Goal: Communication & Community: Answer question/provide support

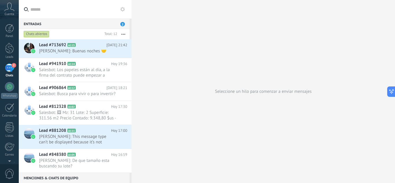
click at [10, 67] on div "2" at bounding box center [9, 68] width 9 height 8
click at [117, 51] on use at bounding box center [119, 51] width 4 height 1
click at [128, 66] on span "Conversación cerrada" at bounding box center [144, 66] width 39 height 12
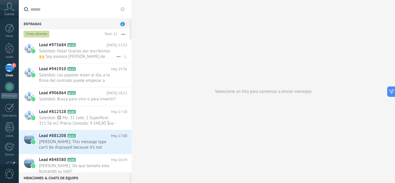
click at [84, 57] on span "Salesbot: Hola! Gracias por escribirnos 🙌 Soy asesora [PERSON_NAME] de Tajibo U…" at bounding box center [77, 53] width 77 height 11
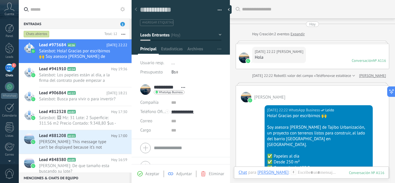
click at [295, 35] on link "Expandir" at bounding box center [298, 34] width 14 height 6
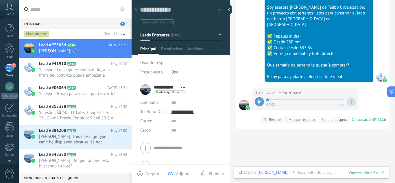
scroll to position [128, 0]
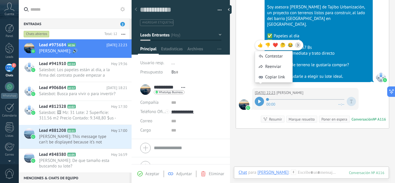
click at [260, 98] on div at bounding box center [259, 101] width 9 height 9
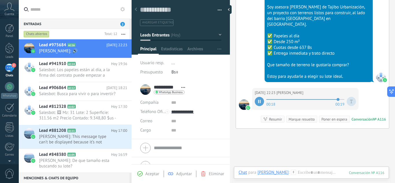
click at [302, 97] on span at bounding box center [305, 99] width 78 height 5
click at [96, 75] on span "Salesbot: Los papeles están al día, a la firma del contrato puede empezar a con…" at bounding box center [77, 72] width 77 height 11
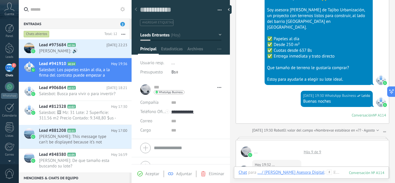
scroll to position [118, 0]
click at [82, 95] on span "Salesbot: Busca para vivir o para invertir?" at bounding box center [77, 93] width 77 height 5
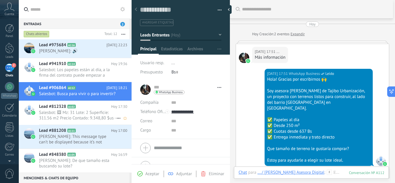
click at [84, 121] on span "Salesbot: 🖼 Mz: 31 Lote: 2 Superficie: 311.56 m2 Precio Contado: 9.348,80 $us -…" at bounding box center [77, 115] width 77 height 11
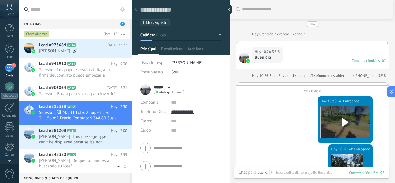
click at [82, 167] on span "[PERSON_NAME]: De que tamaño esta buscando su lote?" at bounding box center [77, 163] width 77 height 11
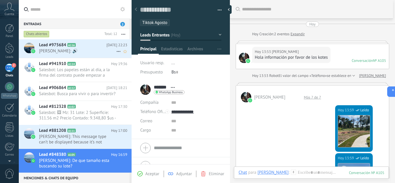
click at [103, 51] on span "[PERSON_NAME]: 🔊" at bounding box center [77, 50] width 77 height 5
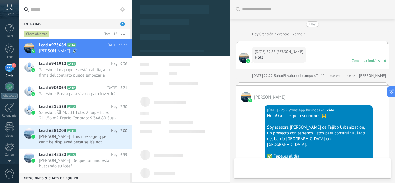
type textarea "**********"
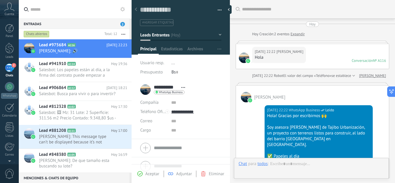
scroll to position [161, 0]
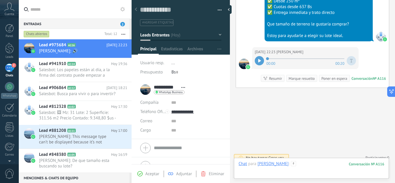
click at [295, 163] on div at bounding box center [312, 169] width 146 height 17
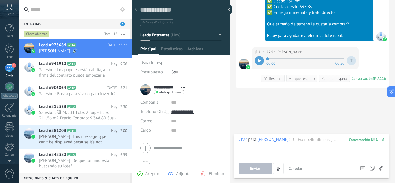
click at [295, 163] on button "Cancelar" at bounding box center [295, 168] width 19 height 11
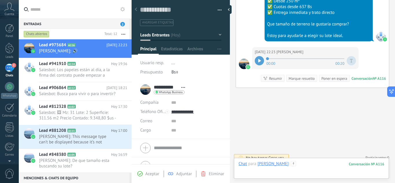
click at [302, 164] on div at bounding box center [312, 169] width 146 height 17
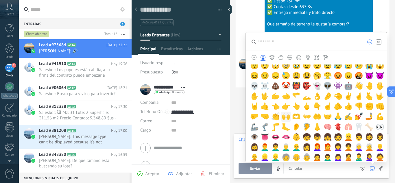
scroll to position [91, 0]
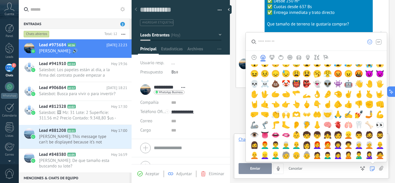
click at [325, 115] on span "🤝" at bounding box center [327, 114] width 9 height 8
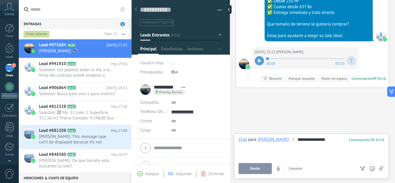
click at [263, 163] on div "Enviar Cancelar Rastrear clics en links ? Reducir links largos y rastrear clics…" at bounding box center [297, 168] width 117 height 11
click at [255, 163] on button "Enviar" at bounding box center [255, 168] width 33 height 11
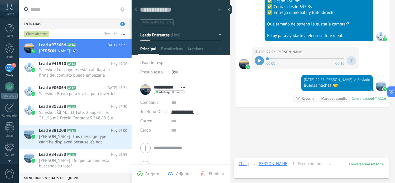
scroll to position [170, 0]
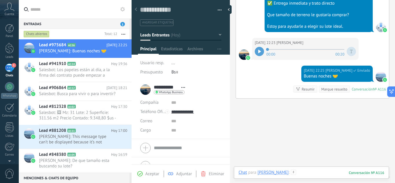
click at [302, 174] on div at bounding box center [312, 178] width 146 height 17
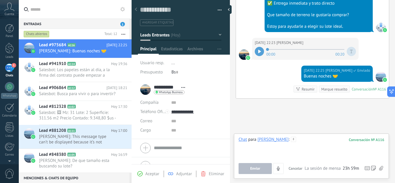
paste div
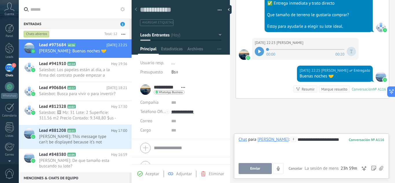
click at [291, 139] on div "**********" at bounding box center [312, 148] width 146 height 22
drag, startPoint x: 292, startPoint y: 138, endPoint x: 287, endPoint y: 137, distance: 4.7
click at [287, 137] on div "**********" at bounding box center [312, 148] width 146 height 22
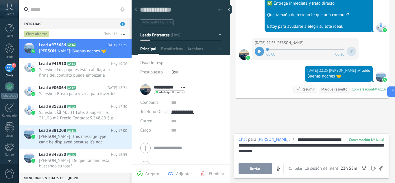
click at [300, 145] on div "**********" at bounding box center [312, 148] width 146 height 22
click at [259, 165] on button "Enviar" at bounding box center [255, 168] width 33 height 11
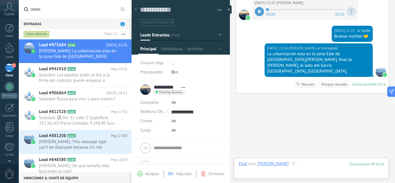
click at [308, 165] on div at bounding box center [312, 169] width 146 height 17
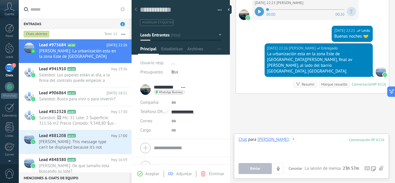
paste div
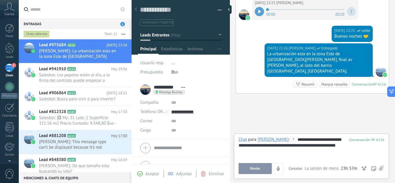
click at [289, 139] on div "**********" at bounding box center [312, 148] width 146 height 22
click at [253, 168] on span "Enviar" at bounding box center [255, 169] width 10 height 4
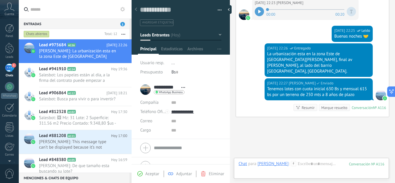
scroll to position [234, 0]
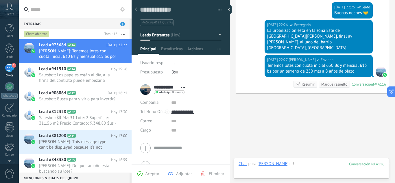
click at [312, 165] on div at bounding box center [312, 169] width 146 height 17
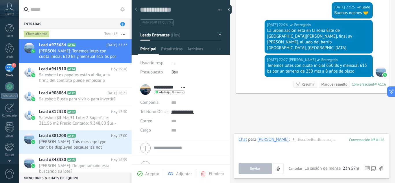
click at [379, 168] on icon at bounding box center [381, 168] width 4 height 5
click at [0, 0] on input "file" at bounding box center [0, 0] width 0 height 0
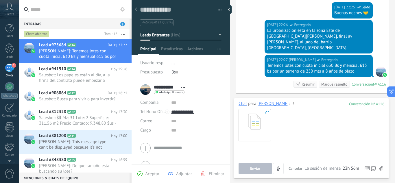
click at [317, 150] on div at bounding box center [312, 154] width 146 height 22
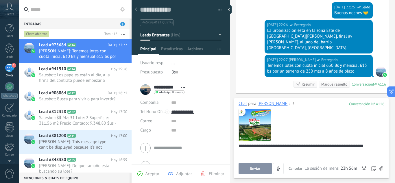
click at [260, 168] on span "Enviar" at bounding box center [255, 169] width 10 height 4
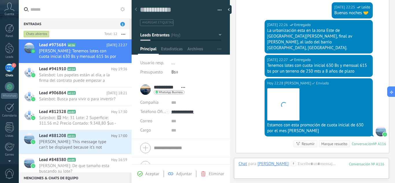
scroll to position [293, 0]
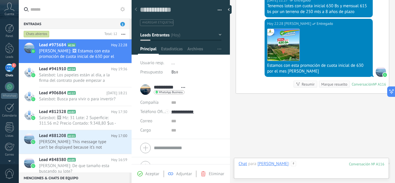
click at [317, 163] on div at bounding box center [312, 169] width 146 height 17
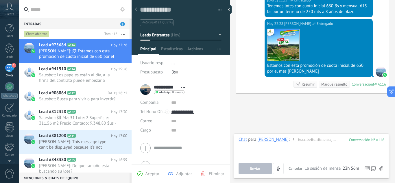
click at [381, 169] on icon at bounding box center [381, 168] width 4 height 5
click at [0, 0] on input "file" at bounding box center [0, 0] width 0 height 0
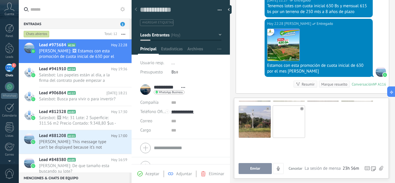
scroll to position [40, 0]
click at [255, 167] on span "Enviar" at bounding box center [255, 169] width 10 height 4
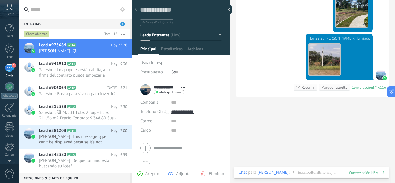
scroll to position [578, 0]
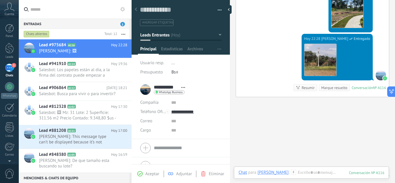
click at [310, 169] on div "Chat Correo Nota Tarea Chat para [PERSON_NAME] : 116 Enviar Cancelar Rastrear c…" at bounding box center [311, 177] width 155 height 21
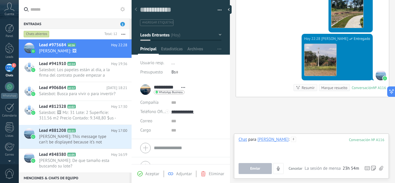
click at [308, 144] on div at bounding box center [312, 148] width 146 height 22
paste div
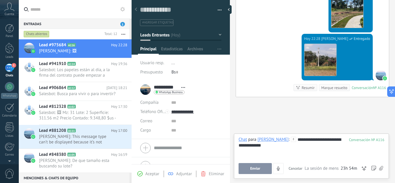
click at [255, 165] on button "Enviar" at bounding box center [255, 168] width 33 height 11
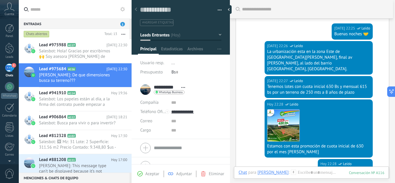
scroll to position [213, 0]
click at [298, 84] on div "Tenemos lotes con cuota inicial 630 Bs y mensual 615 bs por un terreno de 250 m…" at bounding box center [318, 90] width 103 height 12
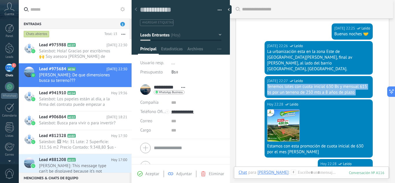
click at [298, 84] on div "Tenemos lotes con cuota inicial 630 Bs y mensual 615 bs por un terreno de 250 m…" at bounding box center [318, 90] width 103 height 12
copy div "Tenemos lotes con cuota inicial 630 Bs y mensual 615 bs por un terreno de 250 m…"
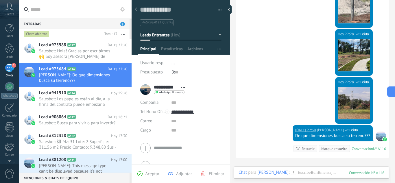
scroll to position [588, 0]
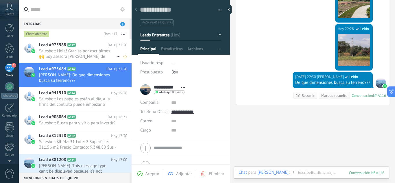
click at [86, 56] on span "Salesbot: Hola! Gracias por escribirnos 🙌 Soy asesora [PERSON_NAME] de Tajibo U…" at bounding box center [77, 53] width 77 height 11
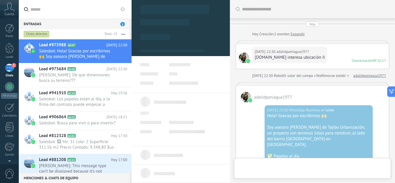
scroll to position [9, 0]
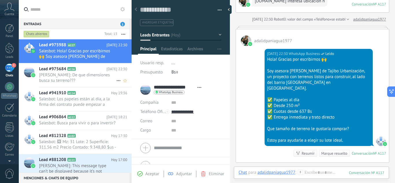
click at [68, 76] on span "[PERSON_NAME]: De que dimensiones busca su terreno???" at bounding box center [77, 77] width 77 height 11
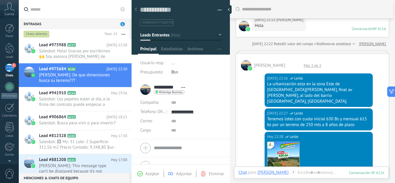
scroll to position [27, 0]
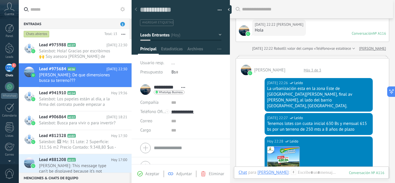
click at [285, 92] on div "La urbanización esta en la zona Este de [GEOGRAPHIC_DATA][PERSON_NAME], final a…" at bounding box center [318, 97] width 103 height 23
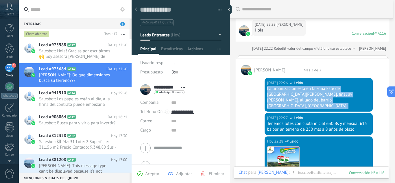
click at [285, 92] on div "La urbanización esta en la zona Este de [GEOGRAPHIC_DATA][PERSON_NAME], final a…" at bounding box center [318, 97] width 103 height 23
copy div "La urbanización esta en la zona Este de [GEOGRAPHIC_DATA][PERSON_NAME], final a…"
click at [88, 53] on span "Salesbot: Hola! Gracias por escribirnos 🙌 Soy asesora [PERSON_NAME] de Tajibo U…" at bounding box center [77, 53] width 77 height 11
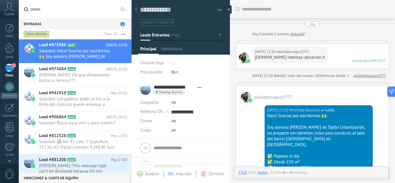
scroll to position [56, 0]
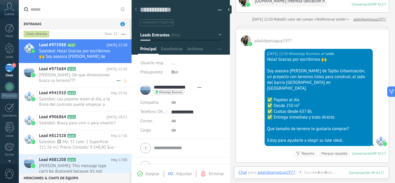
click at [84, 80] on span "[PERSON_NAME]: De que dimensiones busca su terreno???" at bounding box center [77, 77] width 77 height 11
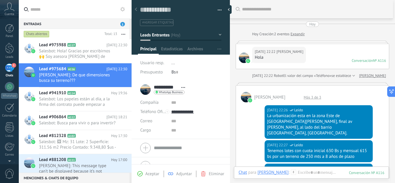
click at [309, 98] on div "Más 3 de 3" at bounding box center [312, 97] width 23 height 5
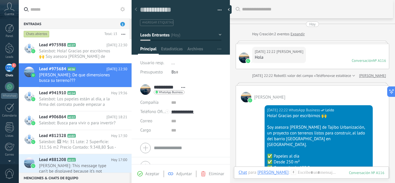
scroll to position [147, 0]
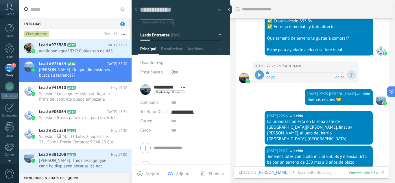
click at [338, 97] on div "Buenas noches 🤝" at bounding box center [338, 100] width 63 height 6
copy div "Buenas noches 🤝"
click at [92, 49] on span "adalidpaniagua1977: Cuáles son de 445" at bounding box center [77, 50] width 77 height 5
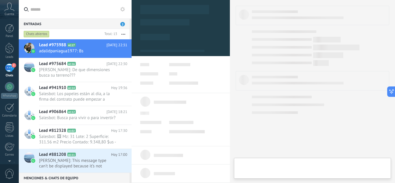
type textarea "**********"
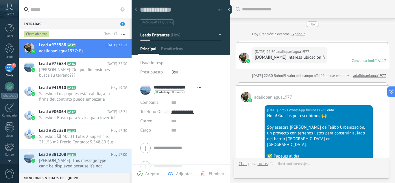
scroll to position [173, 0]
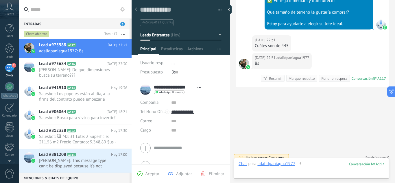
click at [329, 163] on div at bounding box center [312, 169] width 146 height 17
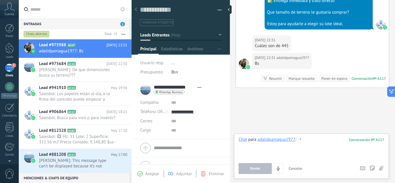
paste div
click at [261, 169] on button "Enviar" at bounding box center [255, 168] width 33 height 11
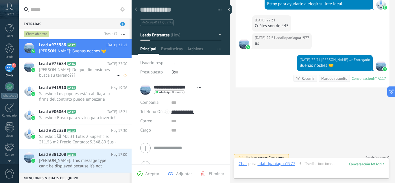
click at [89, 73] on span "[PERSON_NAME]: De que dimensiones busca su terreno???" at bounding box center [77, 72] width 77 height 11
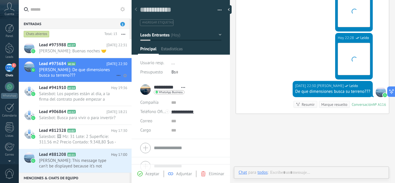
scroll to position [9, 0]
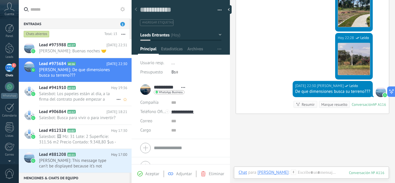
click at [87, 96] on span "Salesbot: Los papeles están al día, a la firma del contrato puede empezar a con…" at bounding box center [77, 96] width 77 height 11
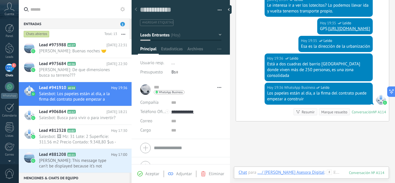
scroll to position [445, 0]
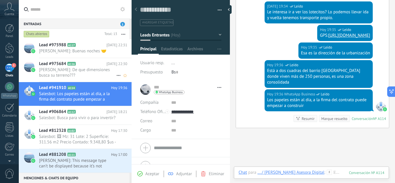
click at [78, 72] on span "[PERSON_NAME]: De que dimensiones busca su terreno???" at bounding box center [77, 72] width 77 height 11
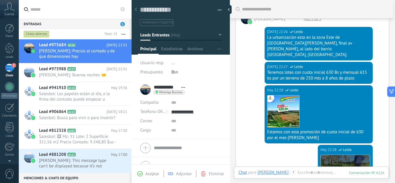
scroll to position [79, 0]
click at [290, 69] on div "Tenemos lotes con cuota inicial 630 Bs y mensual 615 bs por un terreno de 250 m…" at bounding box center [318, 75] width 103 height 12
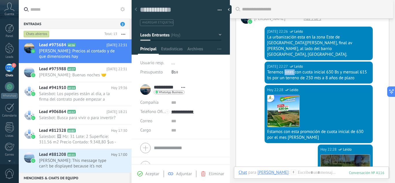
click at [290, 69] on div "Tenemos lotes con cuota inicial 630 Bs y mensual 615 bs por un terreno de 250 m…" at bounding box center [318, 75] width 103 height 12
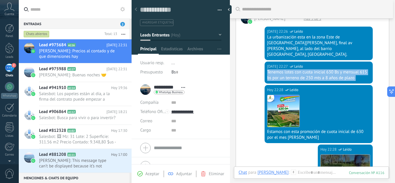
click at [290, 69] on div "Tenemos lotes con cuota inicial 630 Bs y mensual 615 bs por un terreno de 250 m…" at bounding box center [318, 75] width 103 height 12
copy div "Tenemos lotes con cuota inicial 630 Bs y mensual 615 bs por un terreno de 250 m…"
click at [81, 71] on icon at bounding box center [81, 69] width 6 height 6
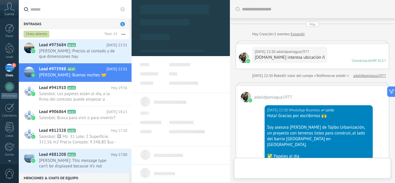
type textarea "**********"
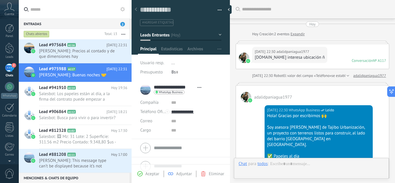
scroll to position [193, 0]
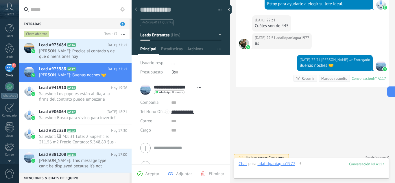
click at [320, 163] on div at bounding box center [312, 169] width 146 height 17
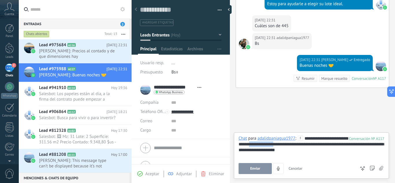
drag, startPoint x: 289, startPoint y: 144, endPoint x: 262, endPoint y: 144, distance: 27.2
click at [262, 144] on div "**********" at bounding box center [312, 147] width 146 height 23
click at [258, 168] on span "Enviar" at bounding box center [255, 169] width 10 height 4
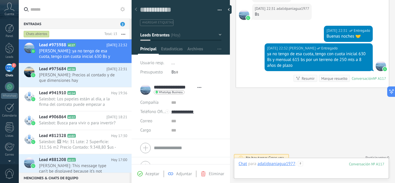
click at [324, 165] on div at bounding box center [312, 169] width 146 height 17
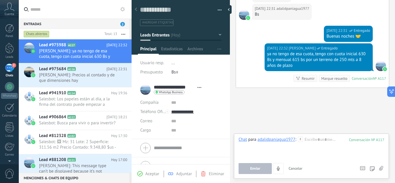
click at [379, 168] on icon at bounding box center [381, 168] width 4 height 5
click at [0, 0] on input "file" at bounding box center [0, 0] width 0 height 0
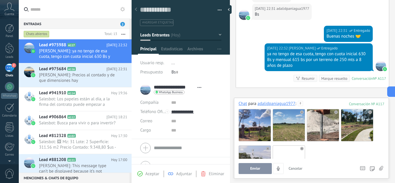
click at [258, 165] on button "Enviar" at bounding box center [255, 168] width 33 height 11
click at [88, 78] on span "[PERSON_NAME]: Precios al contado y de que dimensiones hay" at bounding box center [77, 77] width 77 height 11
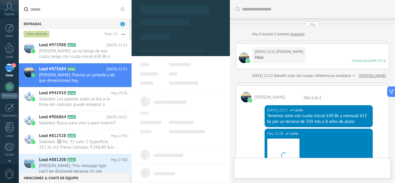
type textarea "**********"
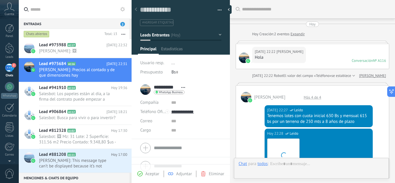
scroll to position [451, 0]
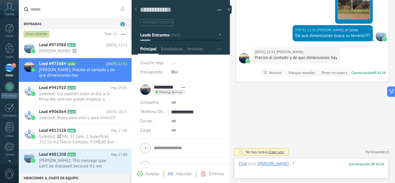
click at [305, 164] on div at bounding box center [312, 169] width 146 height 17
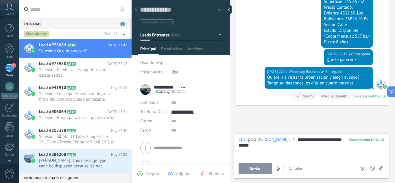
scroll to position [883, 0]
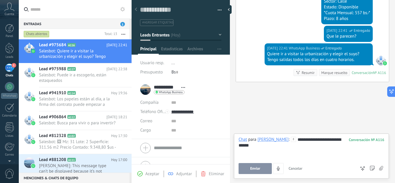
click at [41, 32] on div "Chats abiertos" at bounding box center [37, 34] width 26 height 7
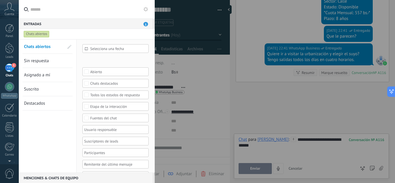
click at [41, 60] on span "Sin respuesta" at bounding box center [36, 60] width 25 height 5
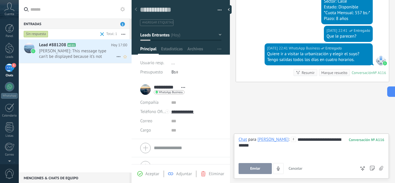
click at [116, 57] on icon at bounding box center [118, 56] width 7 height 7
click at [123, 60] on div "[PERSON_NAME] respondió" at bounding box center [146, 60] width 57 height 12
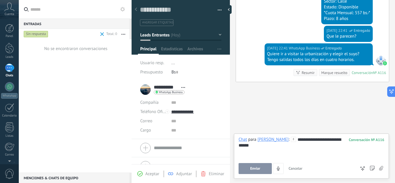
click at [41, 34] on div "Sin respuesta" at bounding box center [36, 34] width 25 height 7
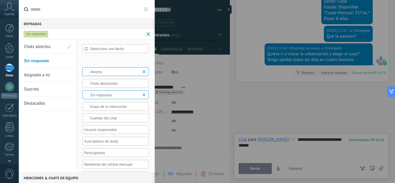
click at [41, 50] on link "Chats abiertos" at bounding box center [44, 47] width 40 height 14
